Goal: Information Seeking & Learning: Learn about a topic

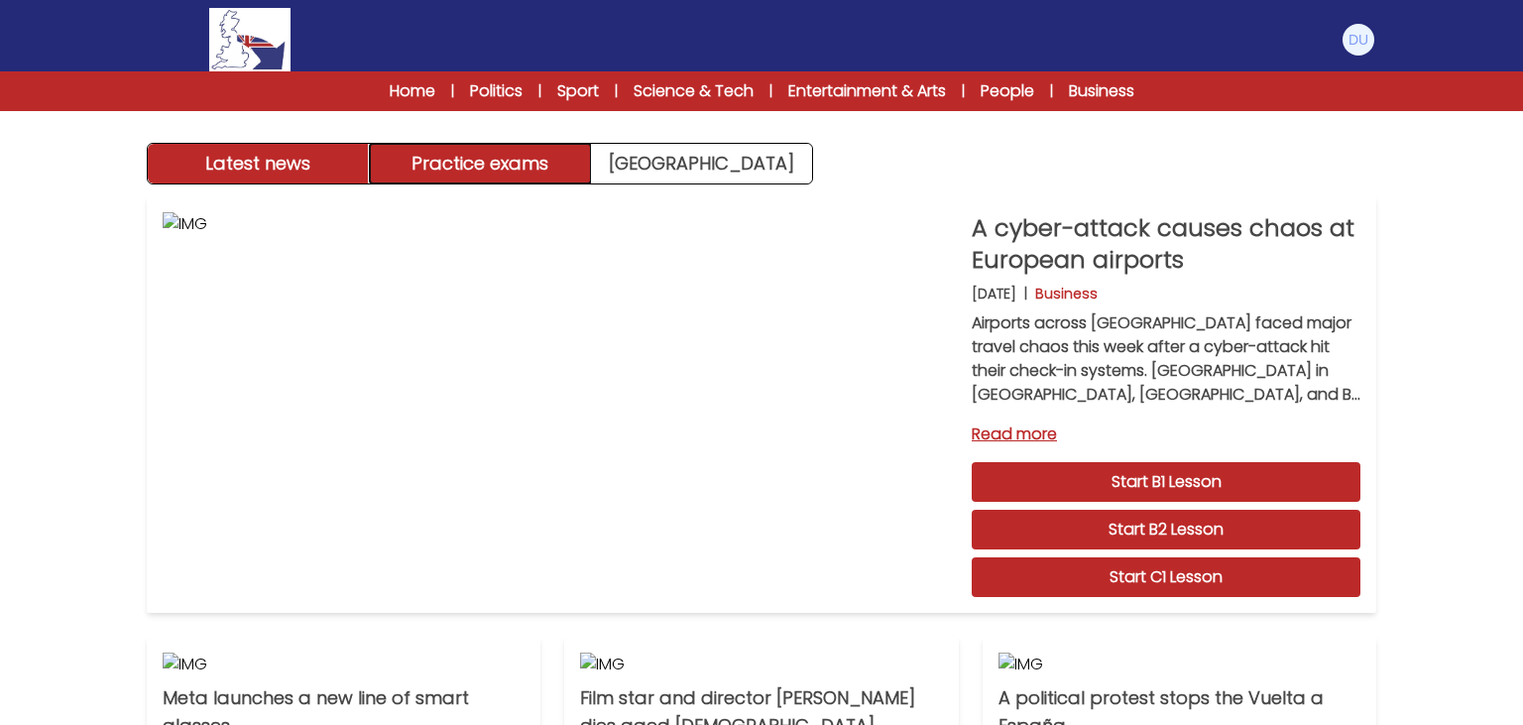
click at [516, 169] on button "Practice exams" at bounding box center [481, 164] width 222 height 40
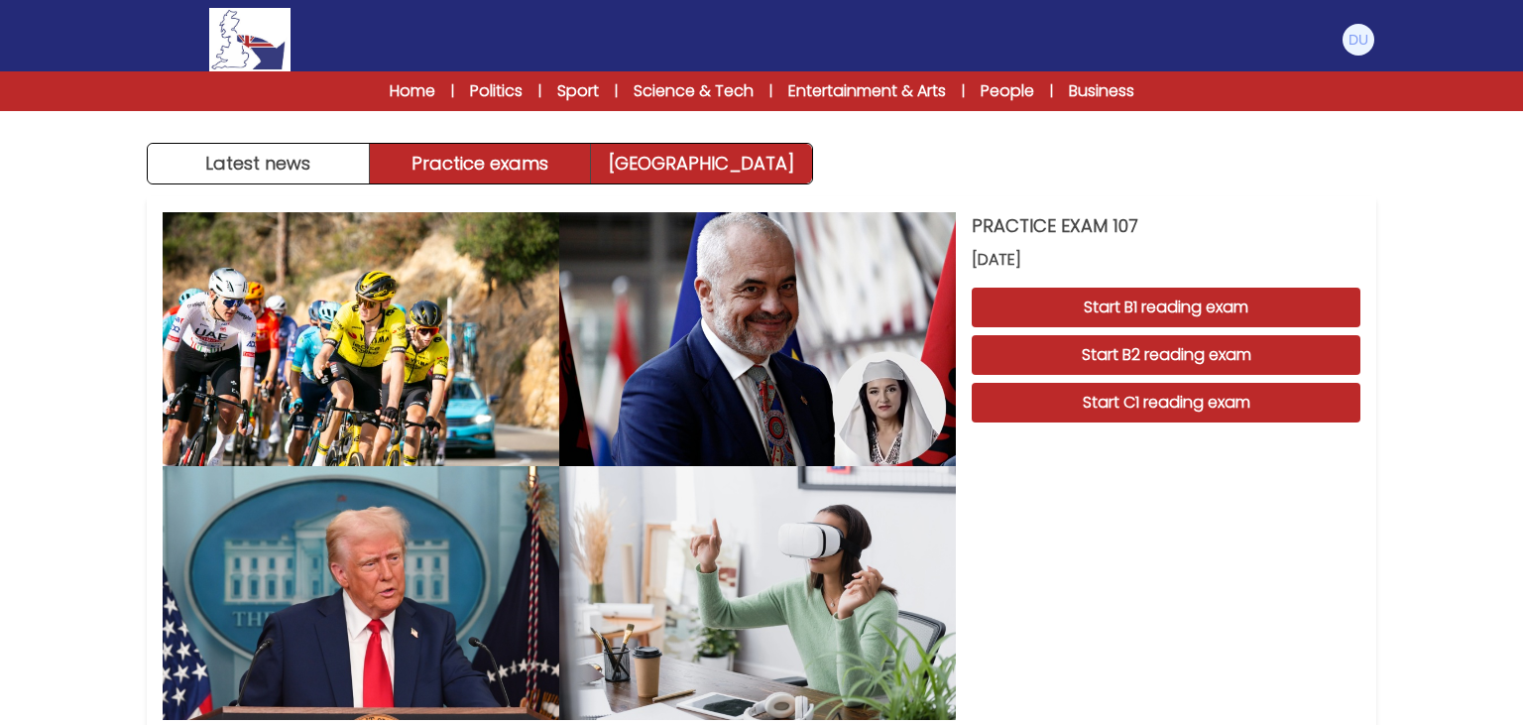
click at [652, 146] on link "[GEOGRAPHIC_DATA]" at bounding box center [701, 164] width 221 height 40
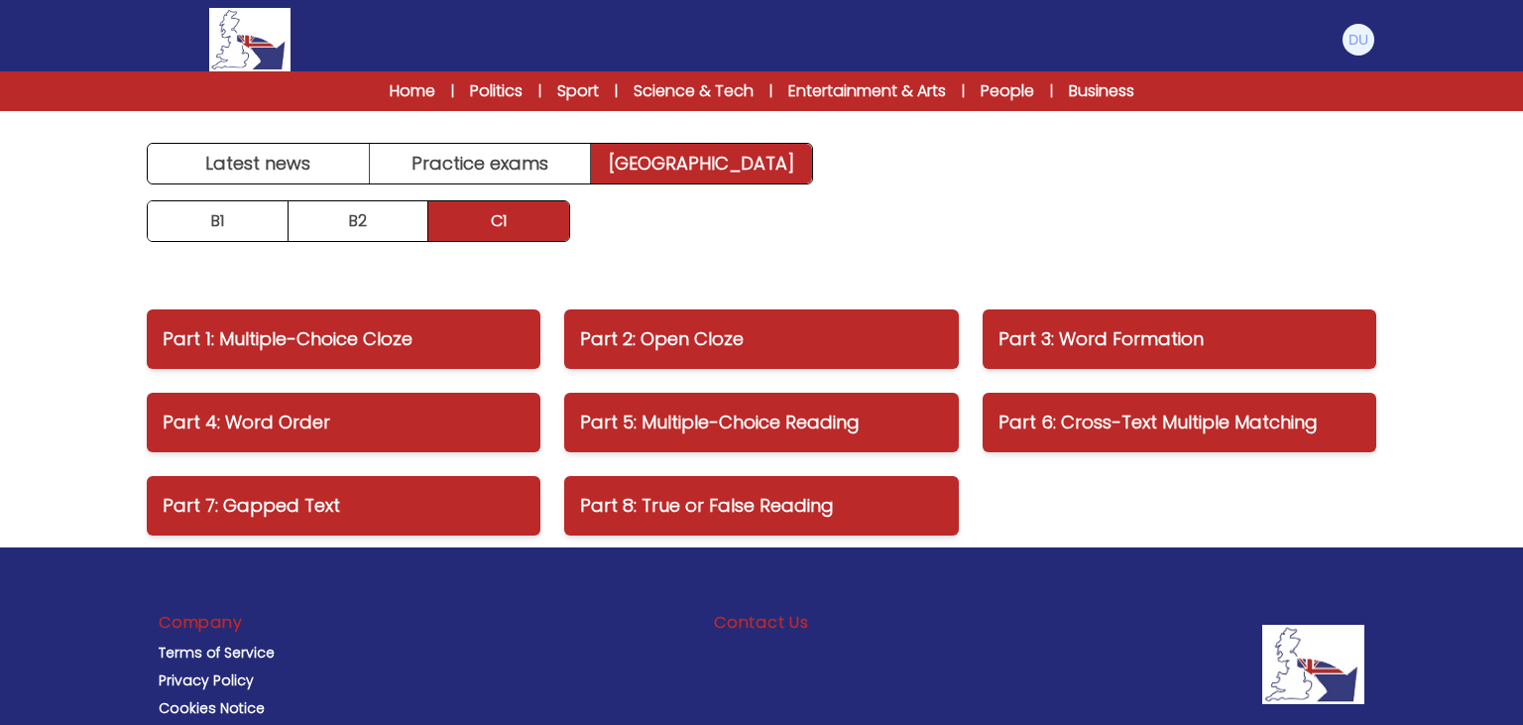
click at [1331, 24] on div "Manage Account My Account Language English Español Français B1 B2 C1 Logout" at bounding box center [761, 39] width 1229 height 63
click at [1362, 49] on img at bounding box center [1358, 40] width 32 height 32
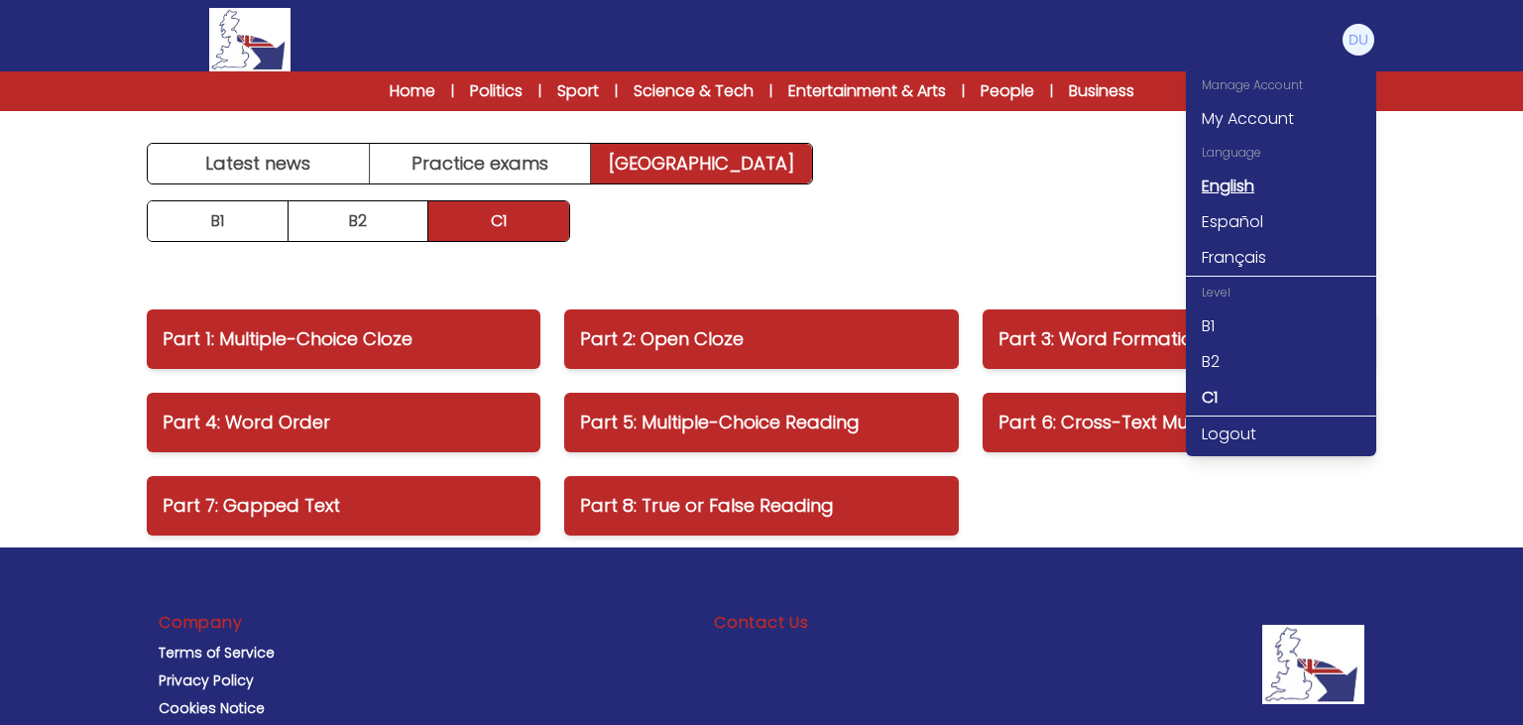
click at [1242, 183] on link "English" at bounding box center [1281, 187] width 190 height 36
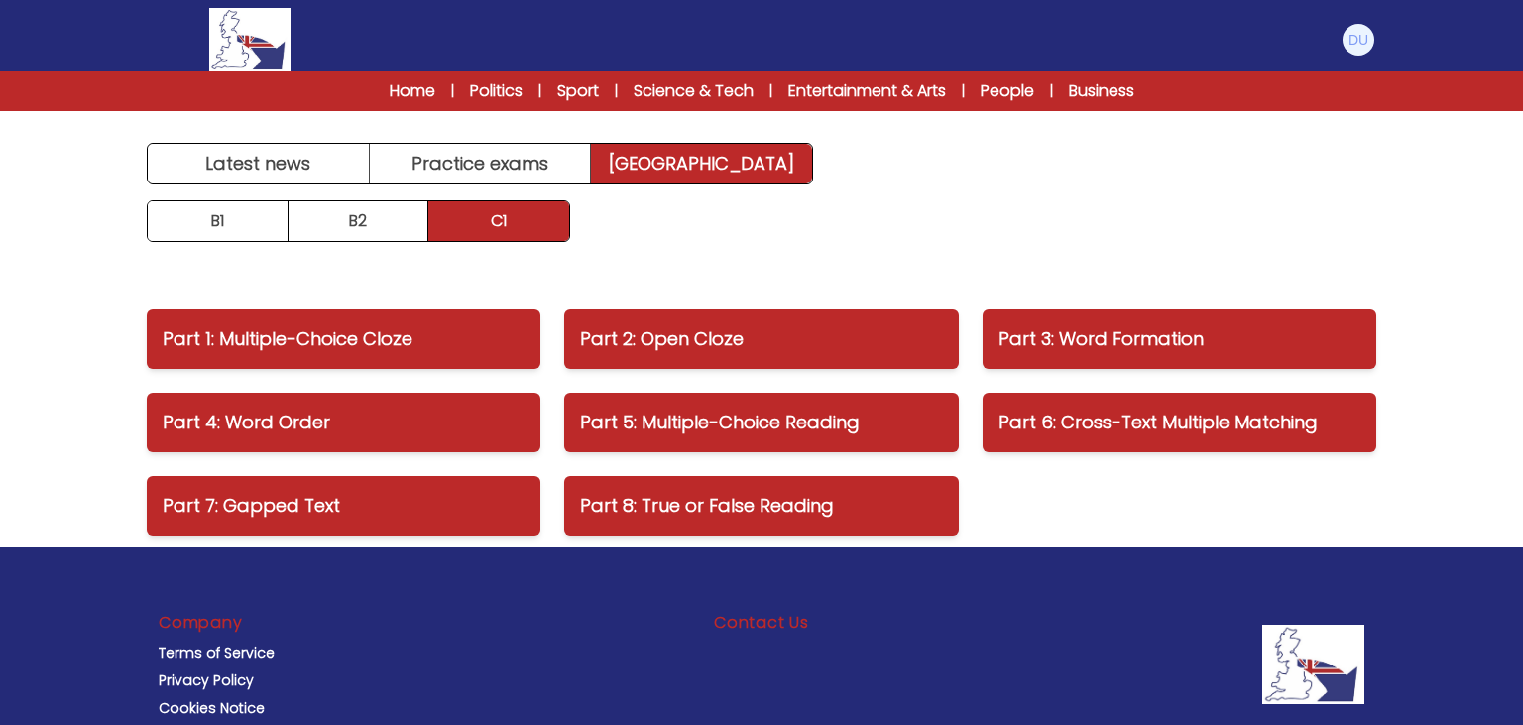
click at [306, 187] on main "Latest news Practice exams [GEOGRAPHIC_DATA] Latest news [GEOGRAPHIC_DATA] Prac…" at bounding box center [761, 345] width 1269 height 404
click at [393, 96] on link "Home" at bounding box center [413, 91] width 46 height 24
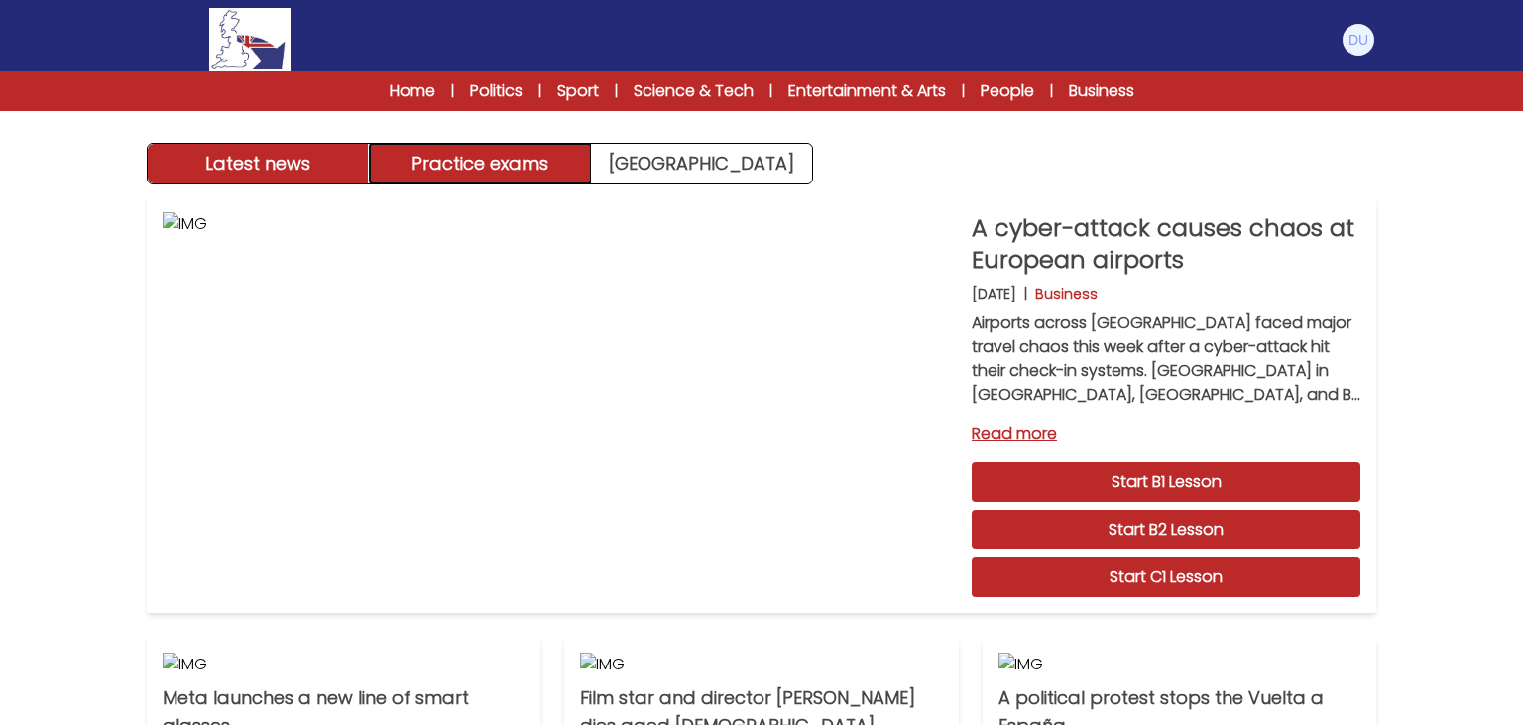
click at [507, 161] on button "Practice exams" at bounding box center [481, 164] width 222 height 40
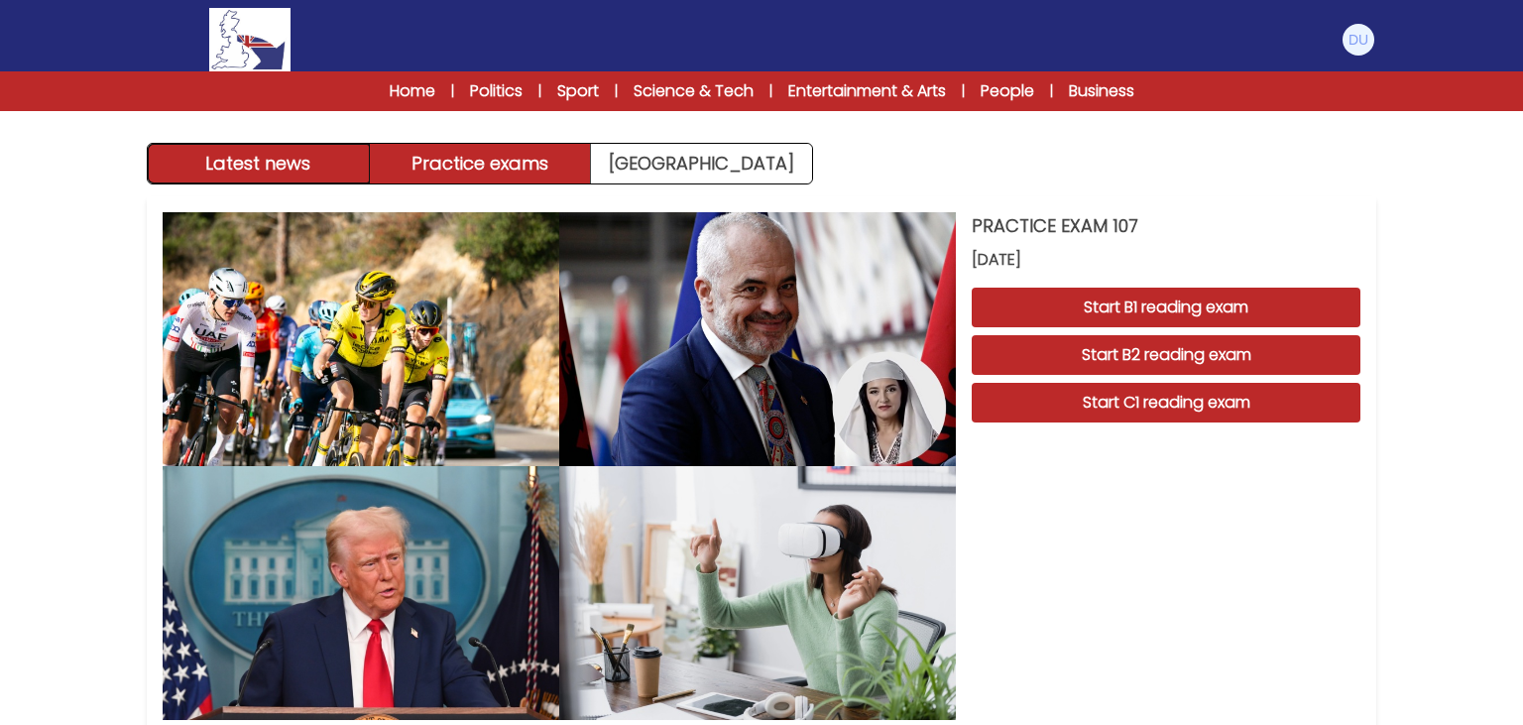
click at [285, 161] on button "Latest news" at bounding box center [259, 164] width 222 height 40
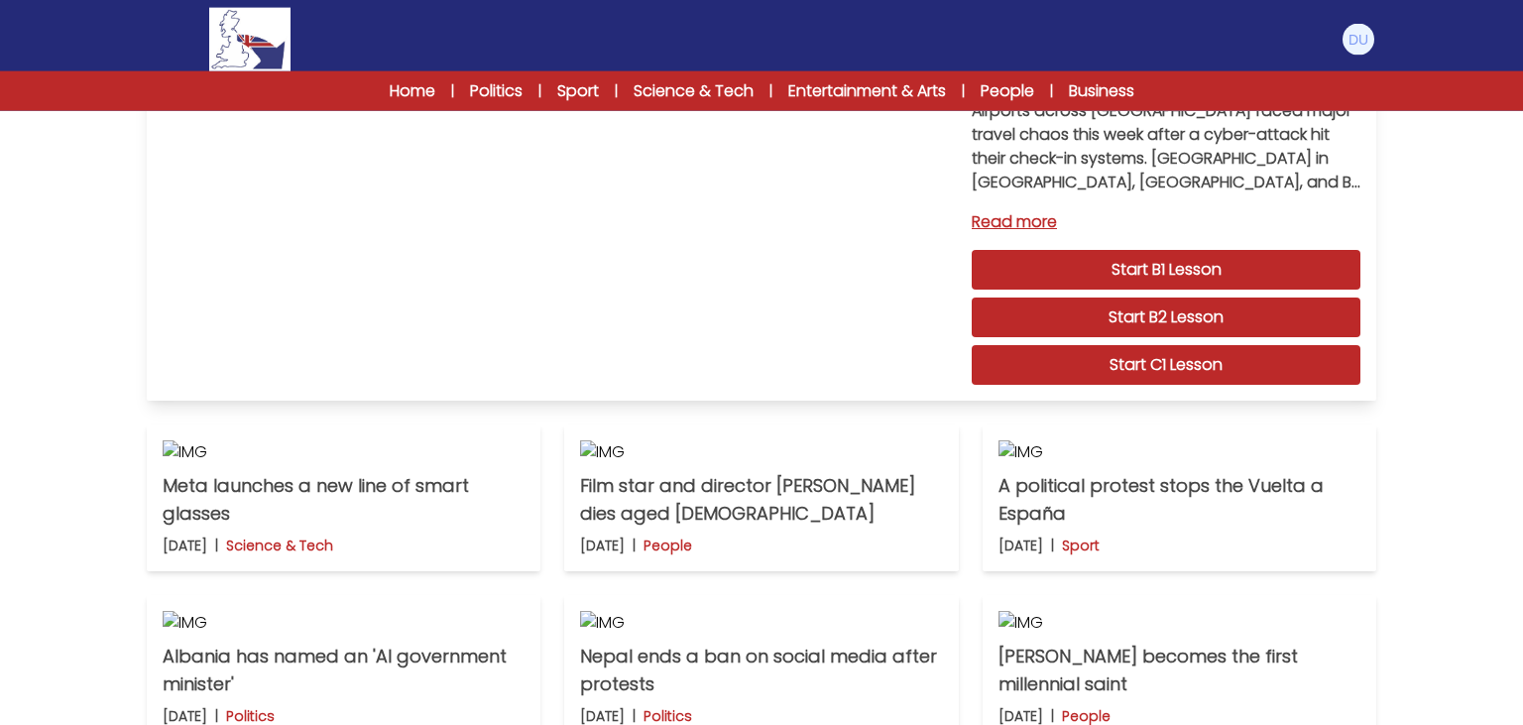
scroll to position [214, 0]
click at [1104, 360] on link "Start C1 Lesson" at bounding box center [1166, 363] width 389 height 40
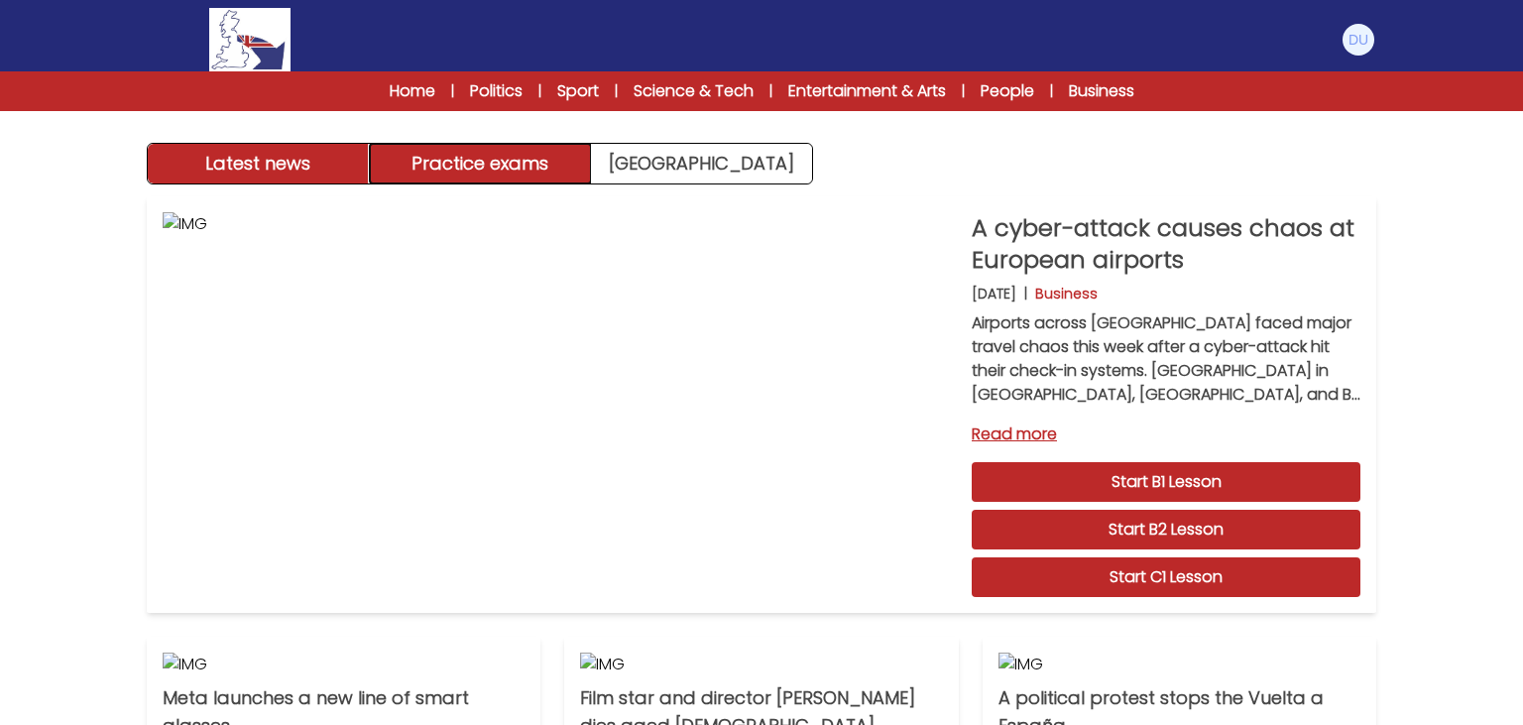
click at [510, 158] on button "Practice exams" at bounding box center [481, 164] width 222 height 40
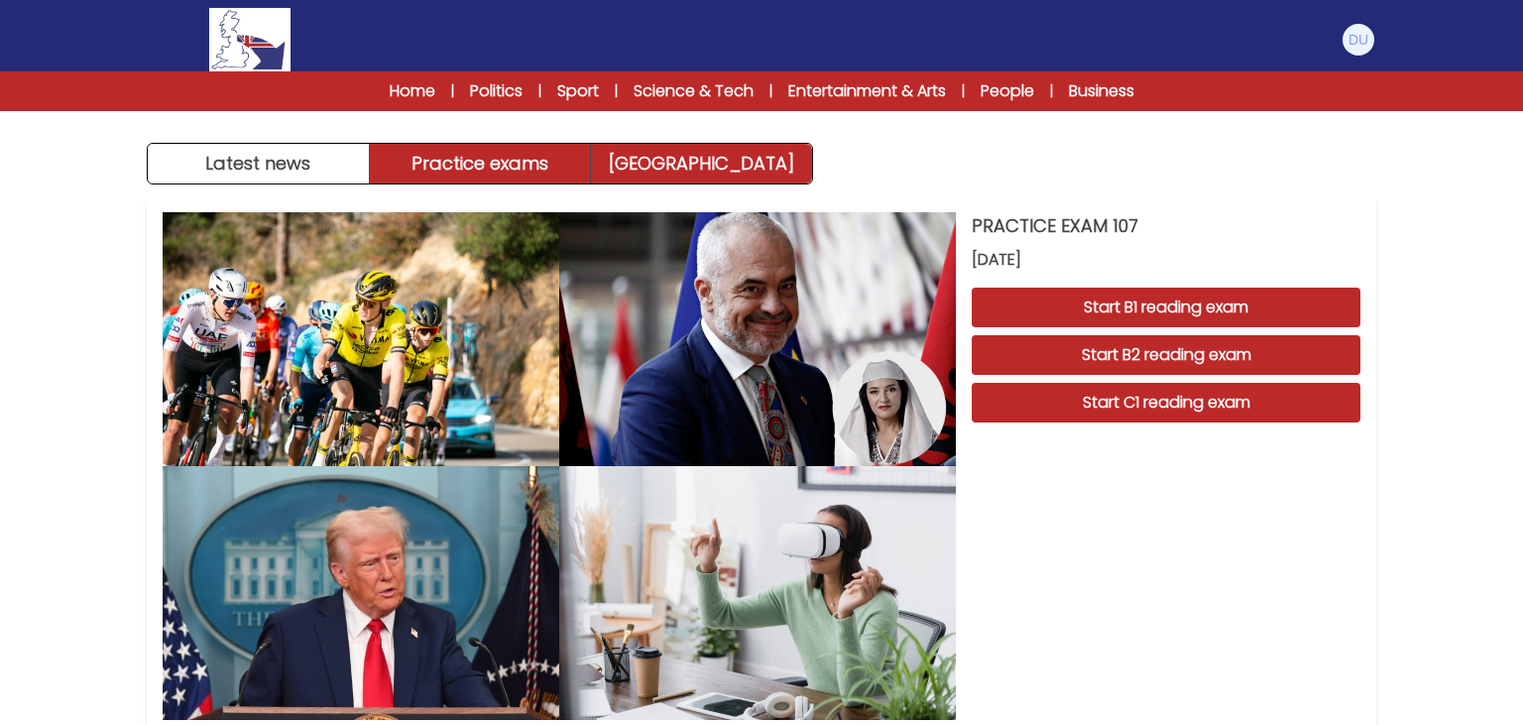
click at [688, 145] on link "Exam Centre" at bounding box center [701, 164] width 221 height 40
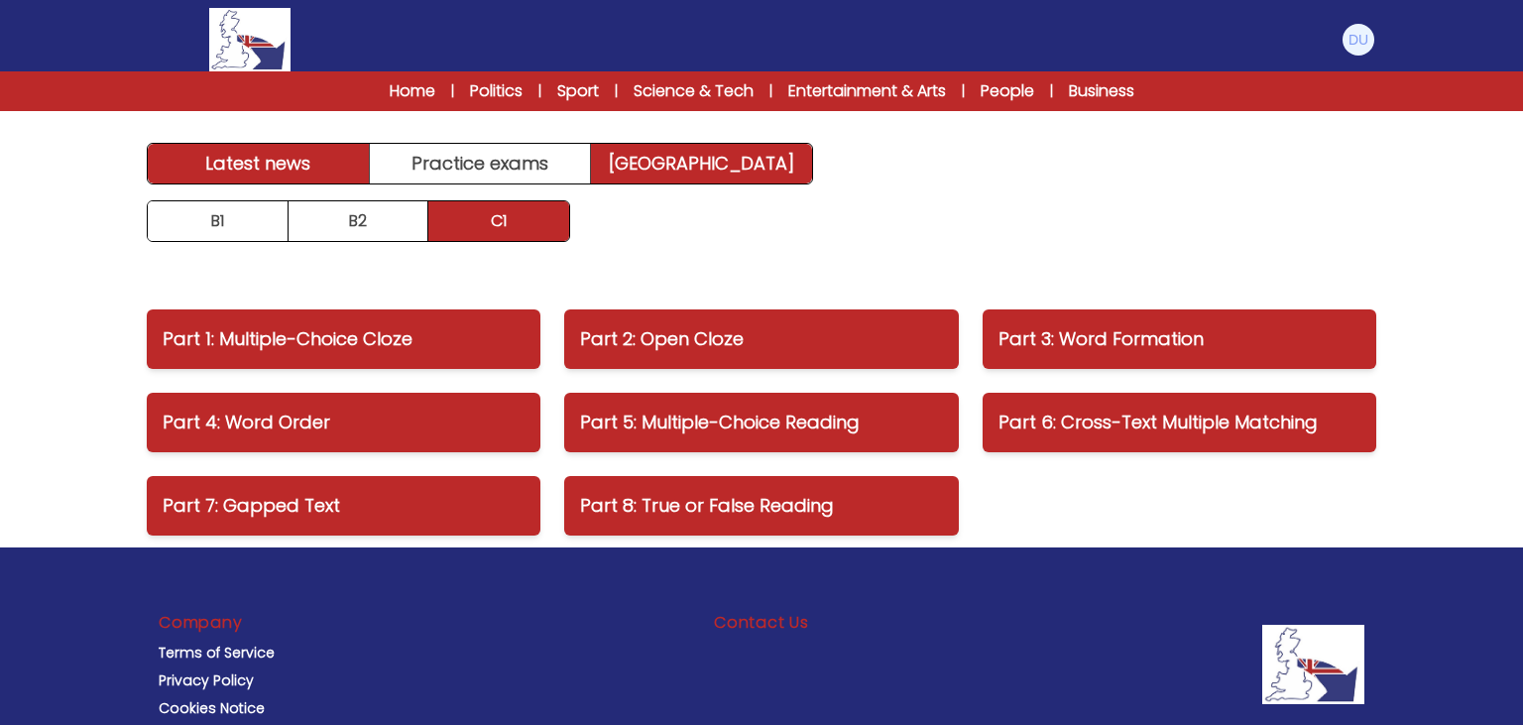
click at [302, 167] on link "Latest news" at bounding box center [259, 164] width 222 height 40
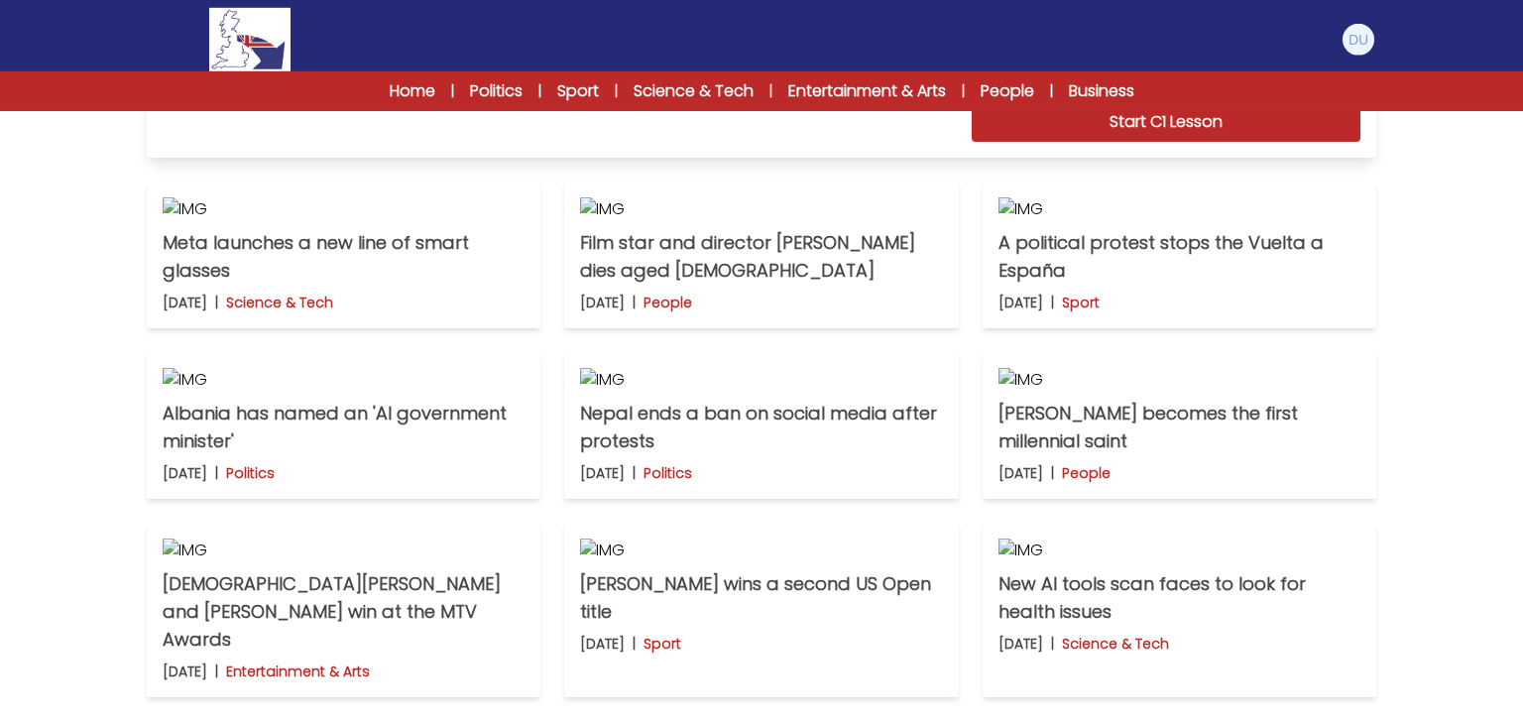
scroll to position [454, 0]
click at [358, 222] on img at bounding box center [344, 210] width 362 height 24
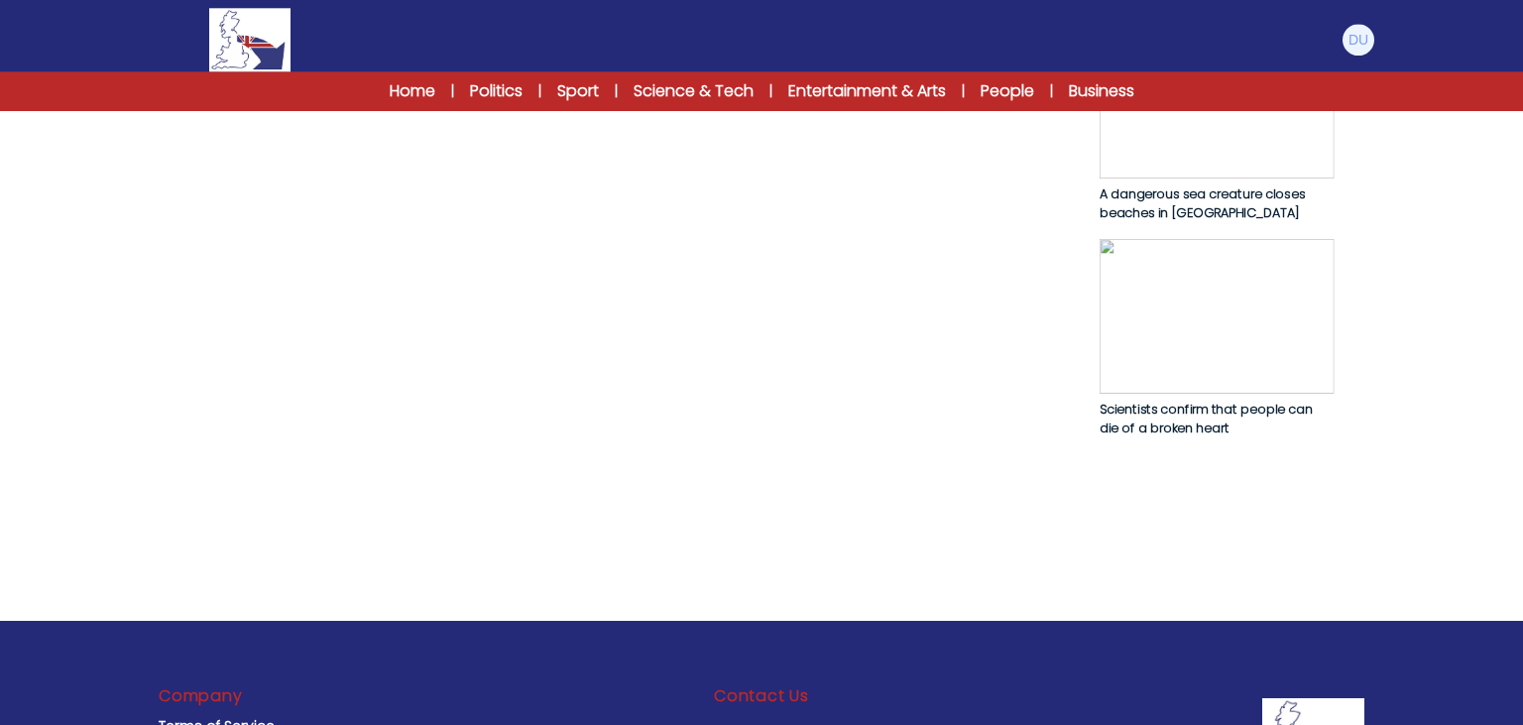
scroll to position [1219, 0]
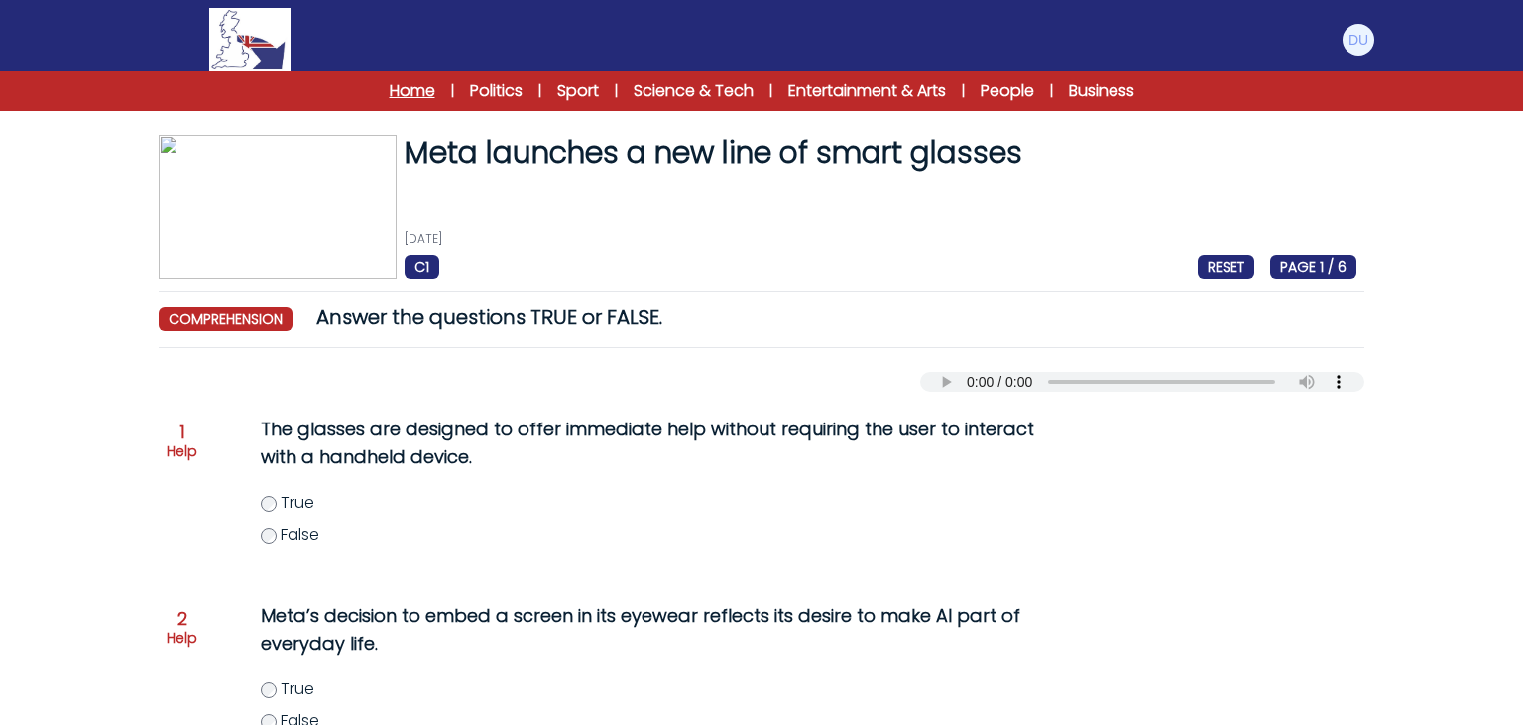
click at [397, 98] on link "Home" at bounding box center [413, 91] width 46 height 24
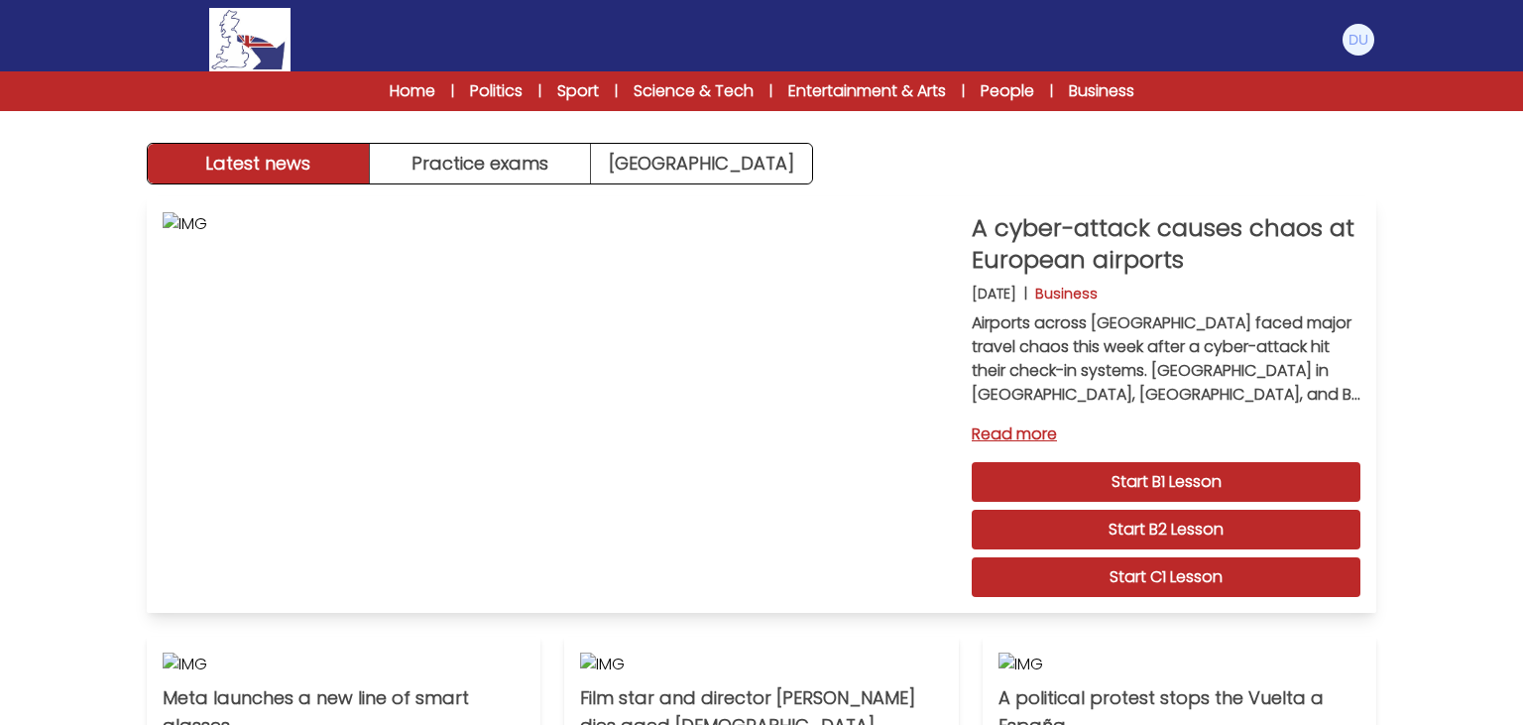
click at [1025, 432] on link "Read more" at bounding box center [1166, 434] width 389 height 24
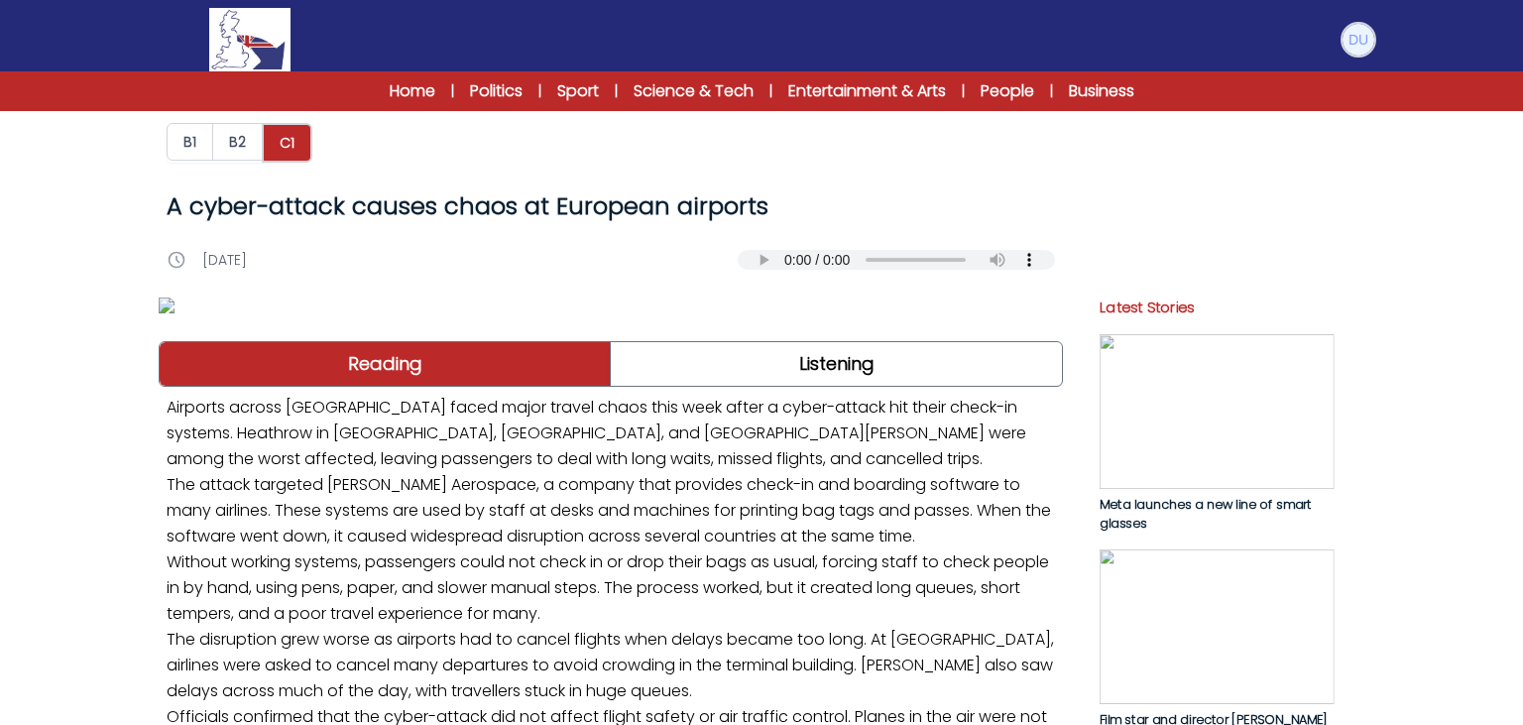
click at [1349, 47] on img at bounding box center [1358, 40] width 32 height 32
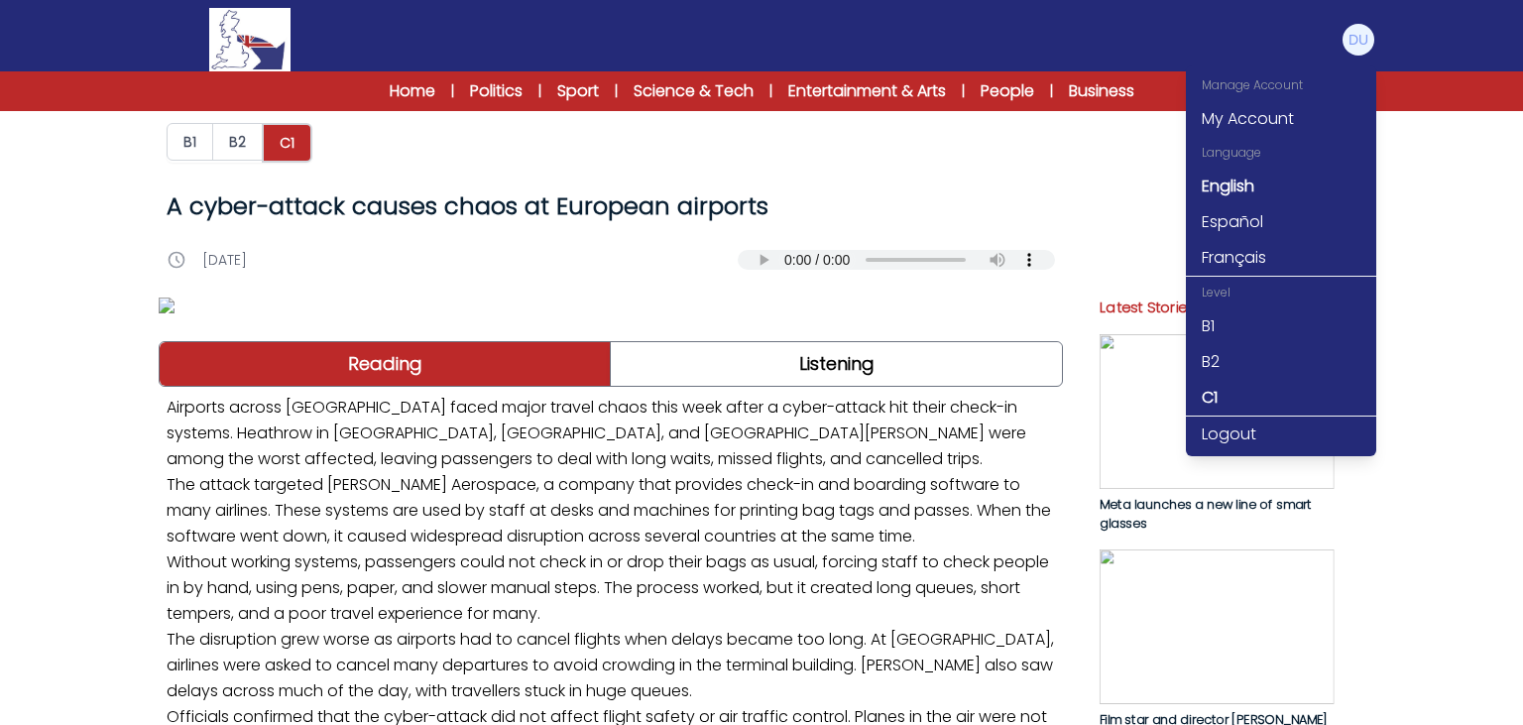
click at [544, 207] on h1 "A cyber-attack causes chaos at European airports" at bounding box center [611, 206] width 888 height 32
